Goal: Find specific page/section: Find specific page/section

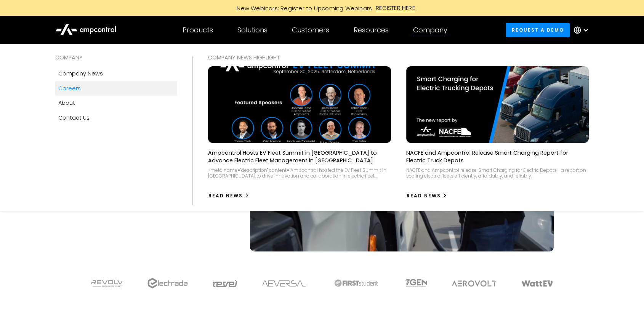
click at [77, 88] on div "Careers" at bounding box center [69, 88] width 22 height 8
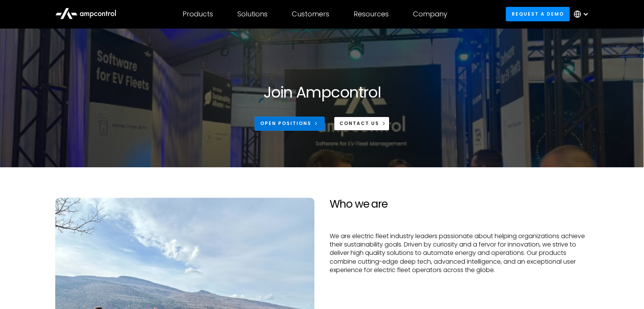
click at [297, 127] on link "Open Positions" at bounding box center [289, 124] width 70 height 14
